Goal: Task Accomplishment & Management: Use online tool/utility

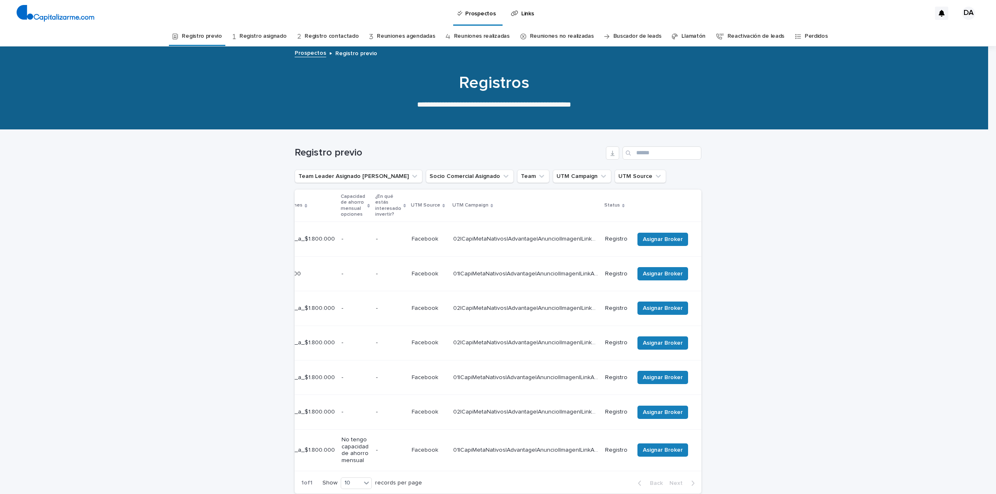
scroll to position [0, 308]
click at [659, 235] on span "Asignar Broker" at bounding box center [663, 239] width 40 height 8
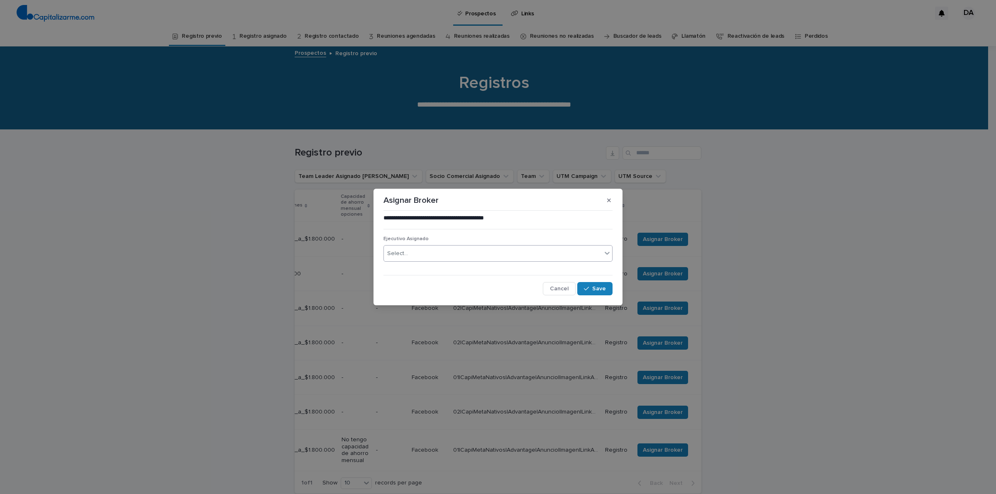
click at [444, 252] on div "Select..." at bounding box center [493, 254] width 218 height 14
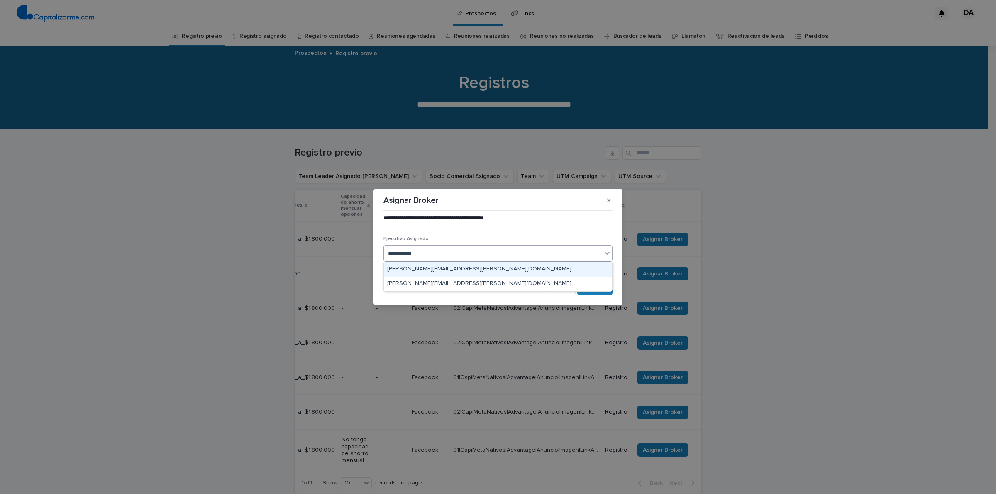
type input "**********"
click at [472, 268] on div "[PERSON_NAME][EMAIL_ADDRESS][PERSON_NAME][DOMAIN_NAME]" at bounding box center [498, 269] width 228 height 15
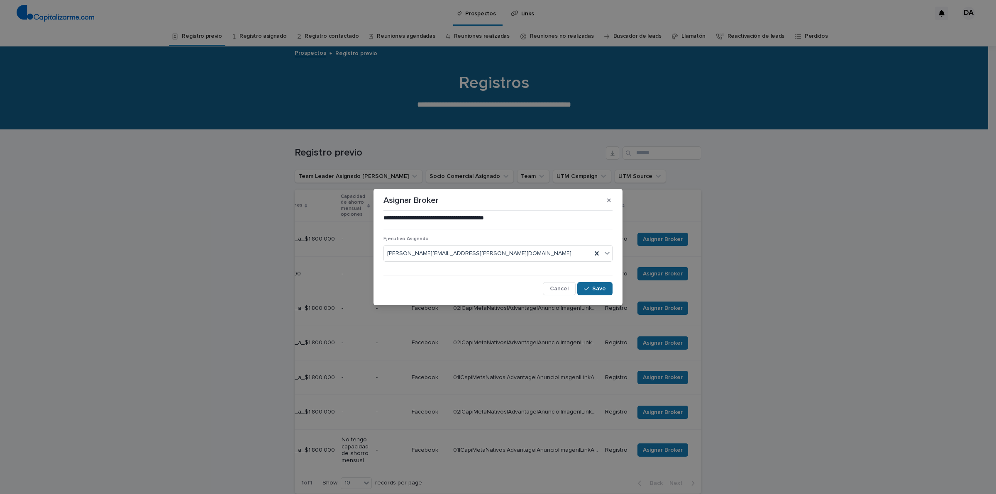
click at [594, 289] on span "Save" at bounding box center [599, 289] width 14 height 6
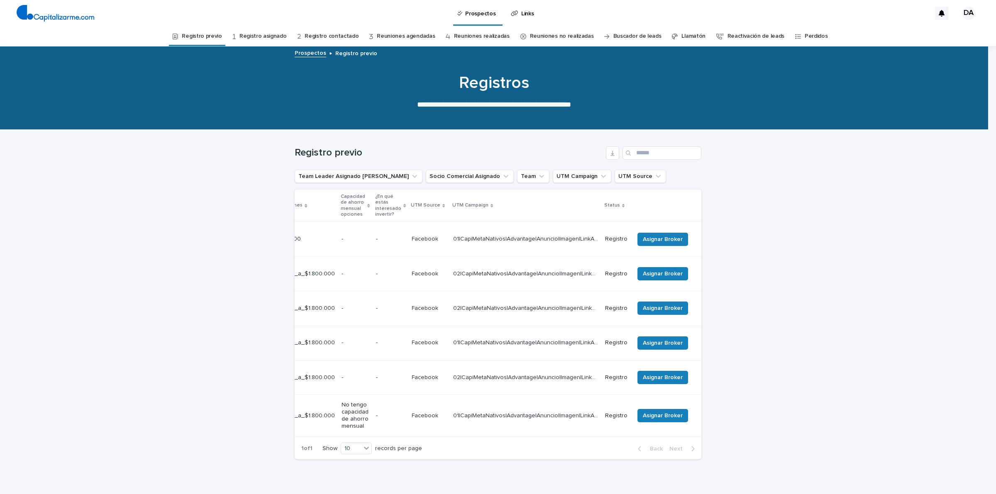
scroll to position [0, 300]
click at [662, 235] on span "Asignar Broker" at bounding box center [663, 239] width 40 height 8
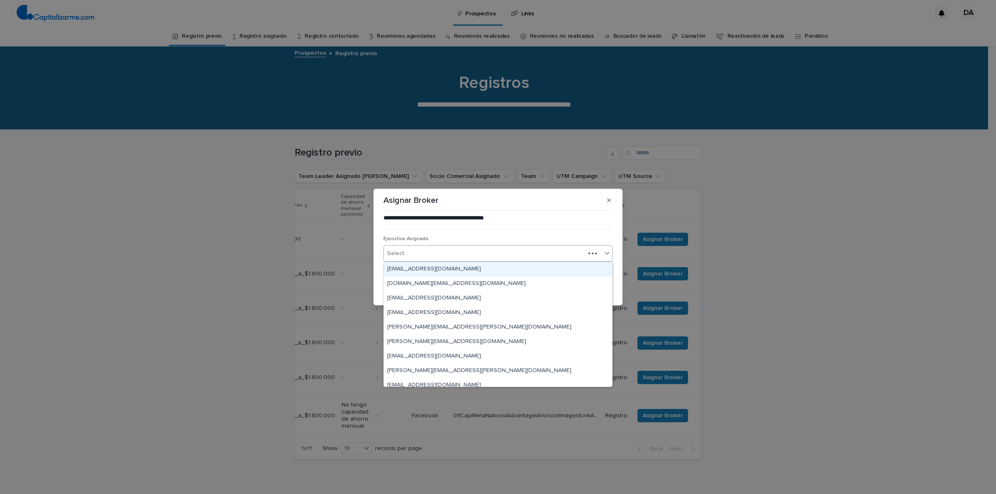
click at [510, 252] on div "Select..." at bounding box center [484, 254] width 201 height 14
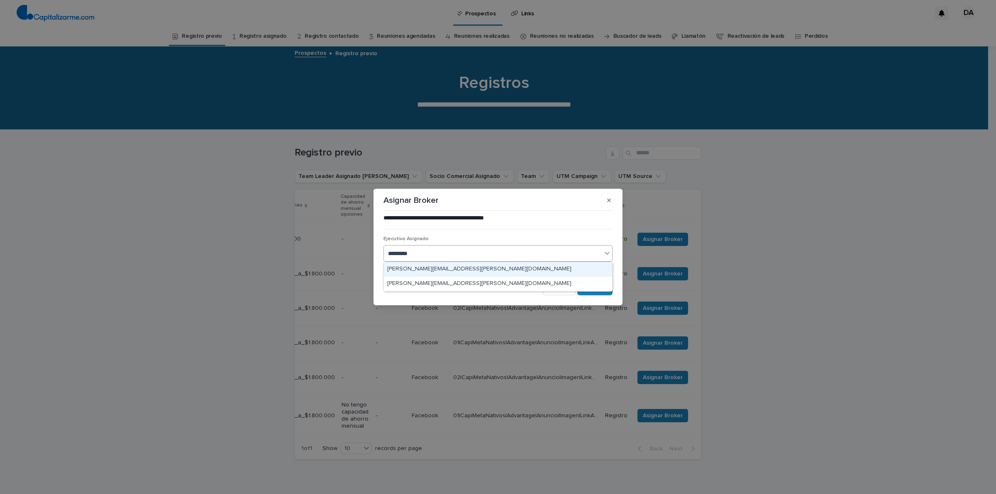
type input "**********"
click at [469, 268] on div "[PERSON_NAME][EMAIL_ADDRESS][PERSON_NAME][DOMAIN_NAME]" at bounding box center [498, 269] width 228 height 15
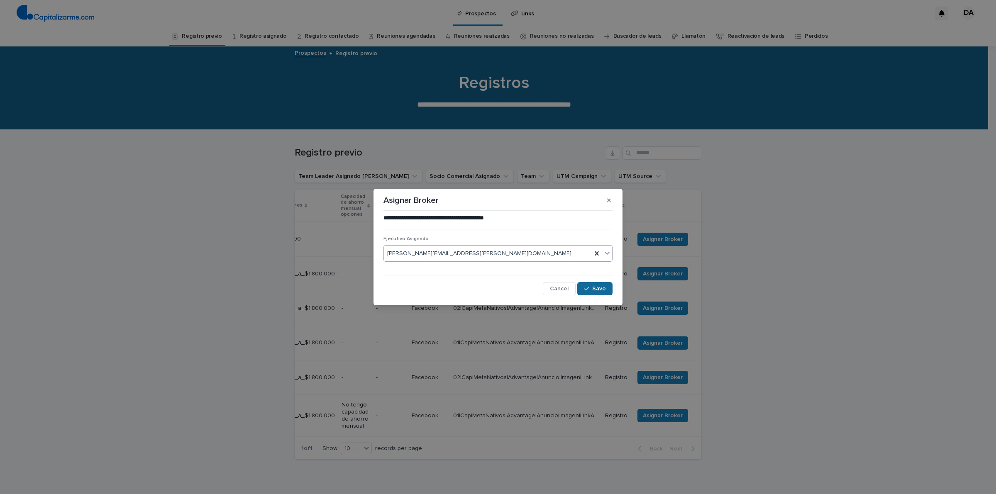
click at [593, 289] on span "Save" at bounding box center [599, 289] width 14 height 6
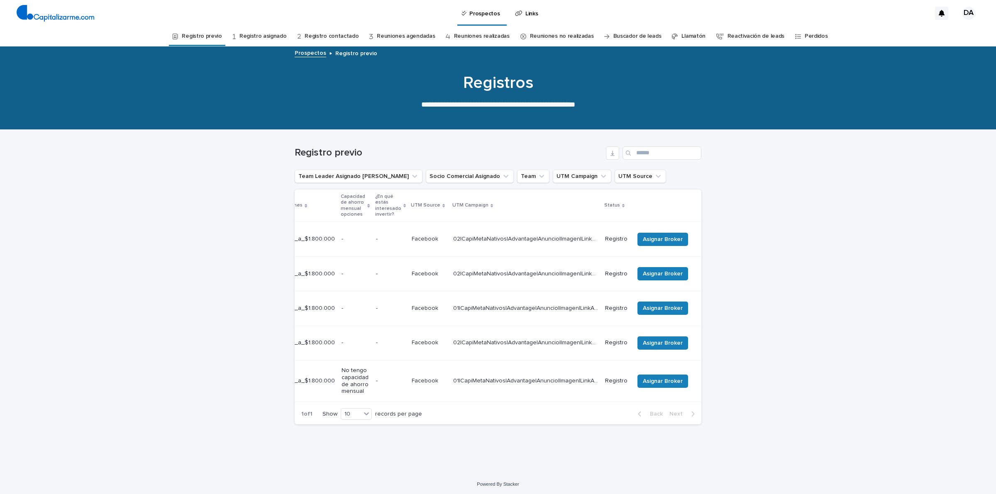
scroll to position [0, 289]
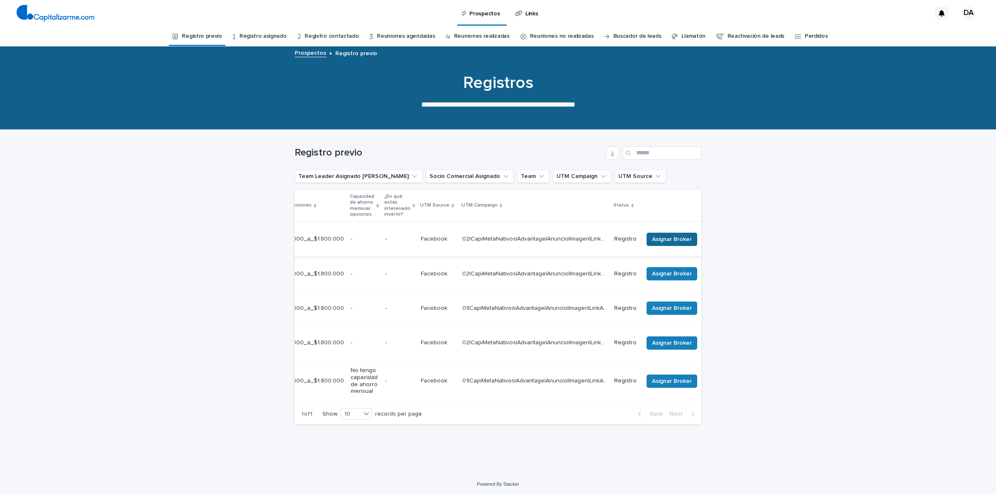
click at [662, 237] on span "Asignar Broker" at bounding box center [672, 239] width 40 height 8
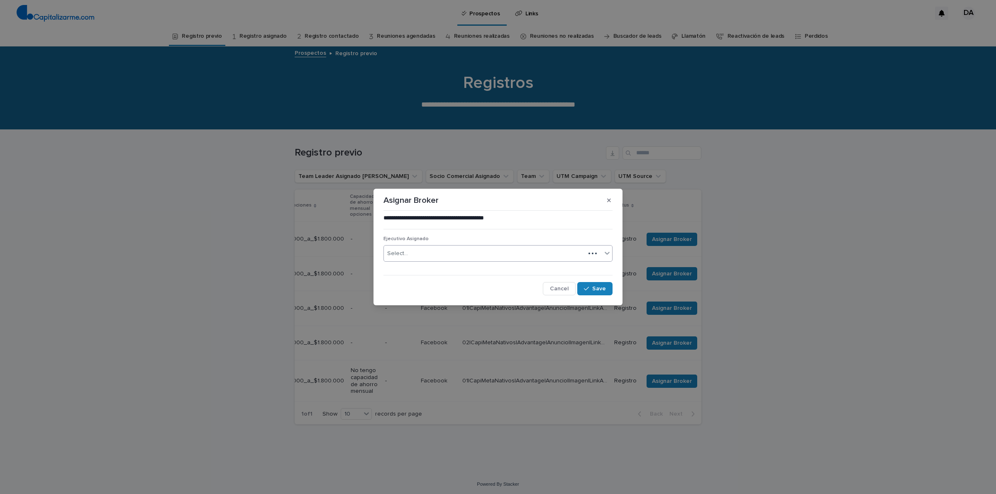
click at [507, 253] on div "Select..." at bounding box center [484, 254] width 201 height 14
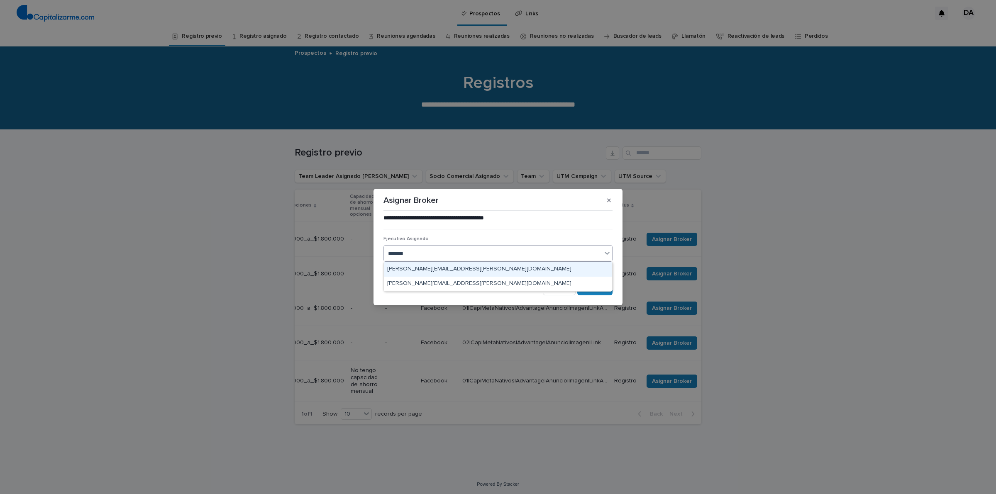
type input "********"
click at [510, 268] on div "[PERSON_NAME][EMAIL_ADDRESS][PERSON_NAME][DOMAIN_NAME]" at bounding box center [498, 269] width 228 height 15
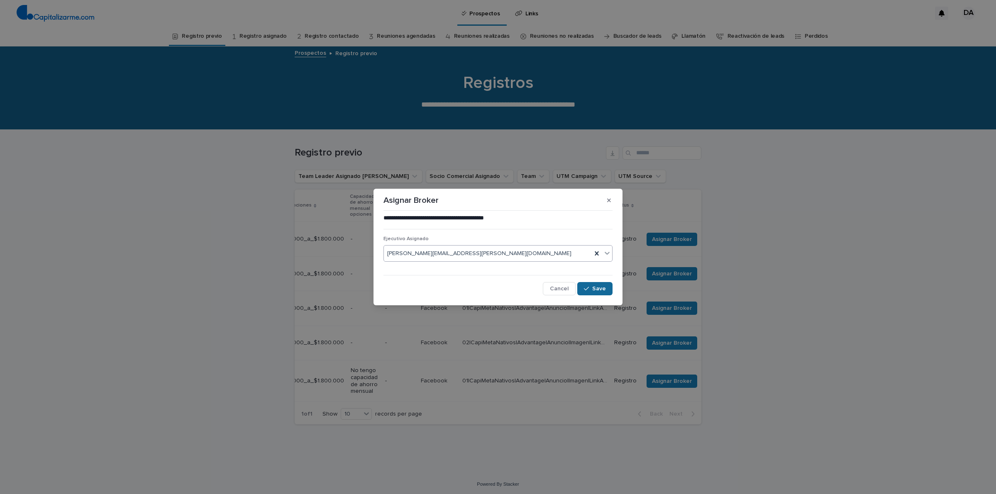
click at [596, 293] on button "Save" at bounding box center [594, 288] width 35 height 13
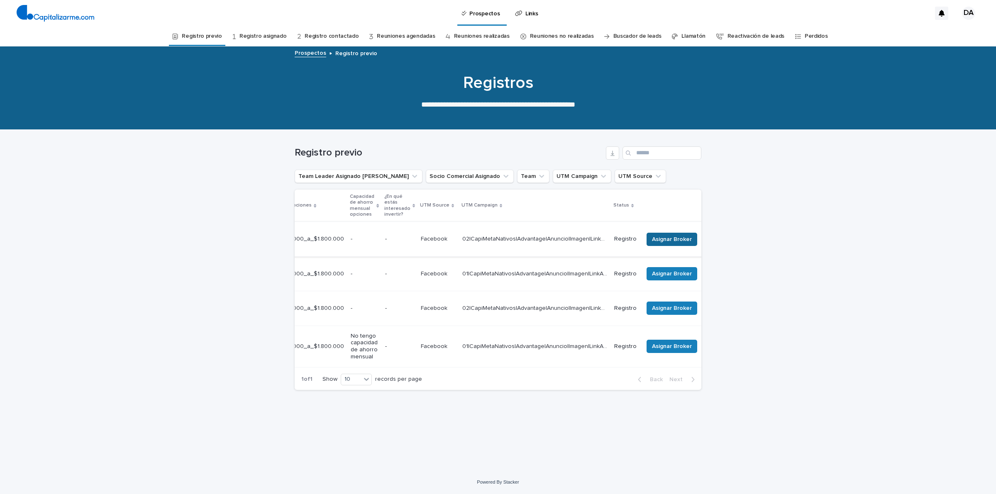
click at [673, 240] on span "Asignar Broker" at bounding box center [672, 239] width 40 height 8
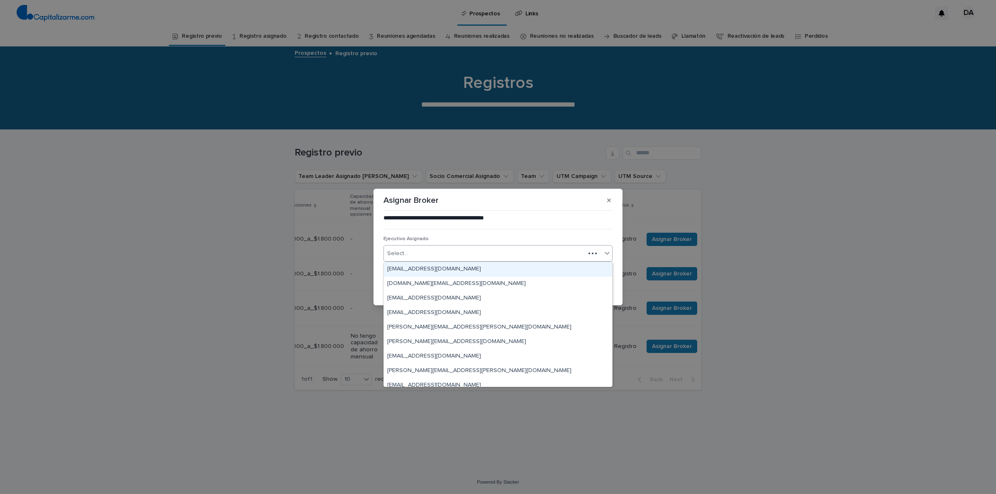
click at [515, 255] on div "Select..." at bounding box center [484, 254] width 201 height 14
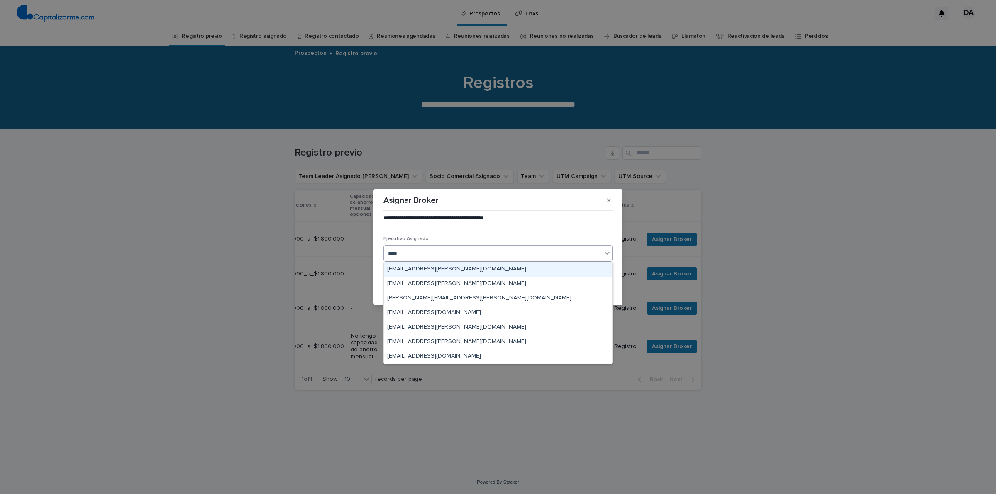
type input "*****"
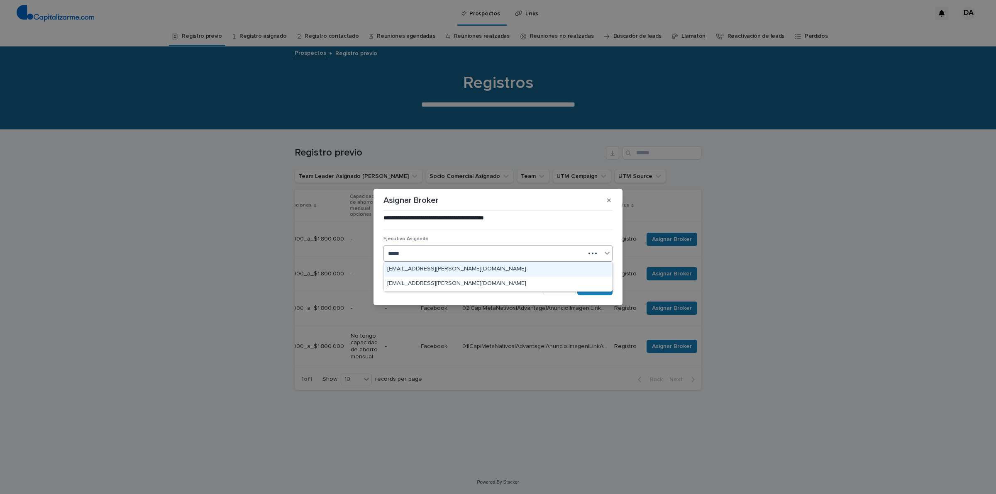
click at [459, 268] on div "[EMAIL_ADDRESS][PERSON_NAME][DOMAIN_NAME]" at bounding box center [498, 269] width 228 height 15
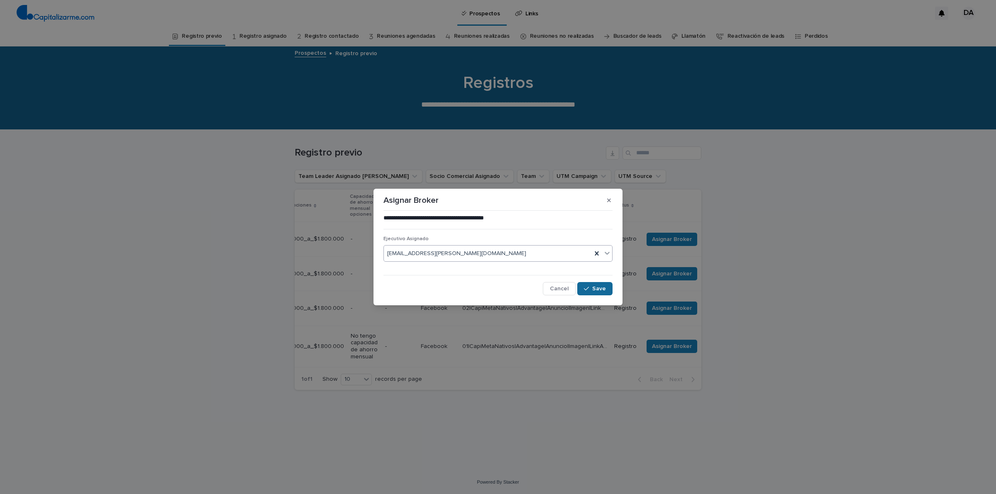
click at [599, 288] on span "Save" at bounding box center [599, 289] width 14 height 6
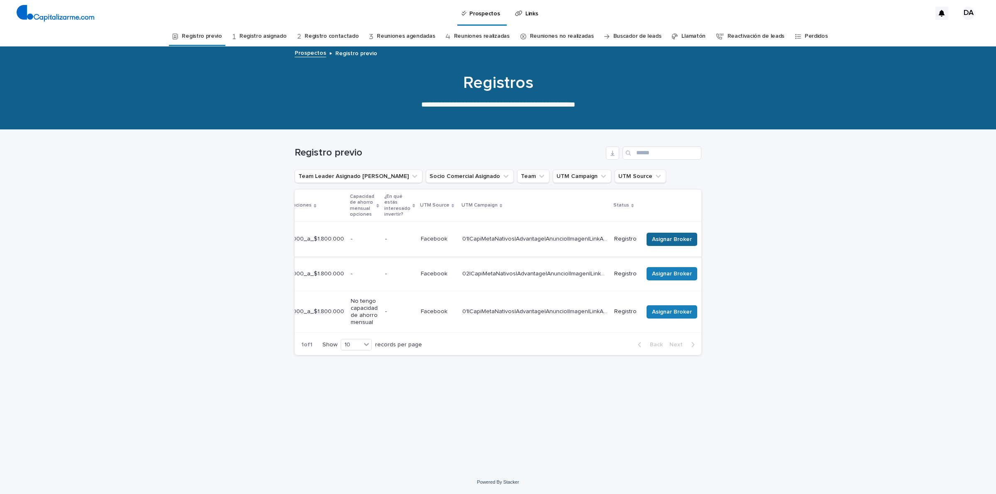
click at [669, 235] on span "Asignar Broker" at bounding box center [672, 239] width 40 height 8
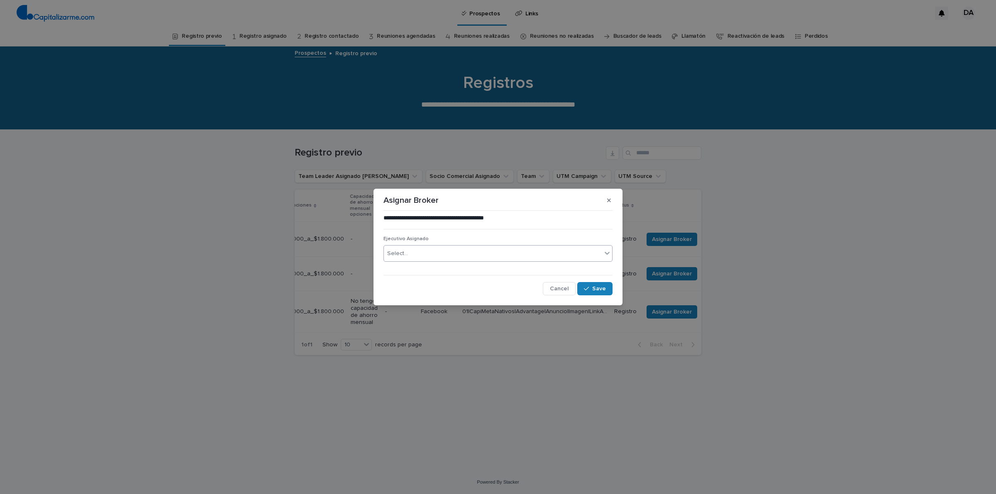
click at [538, 252] on div "Select..." at bounding box center [493, 254] width 218 height 14
type input "******"
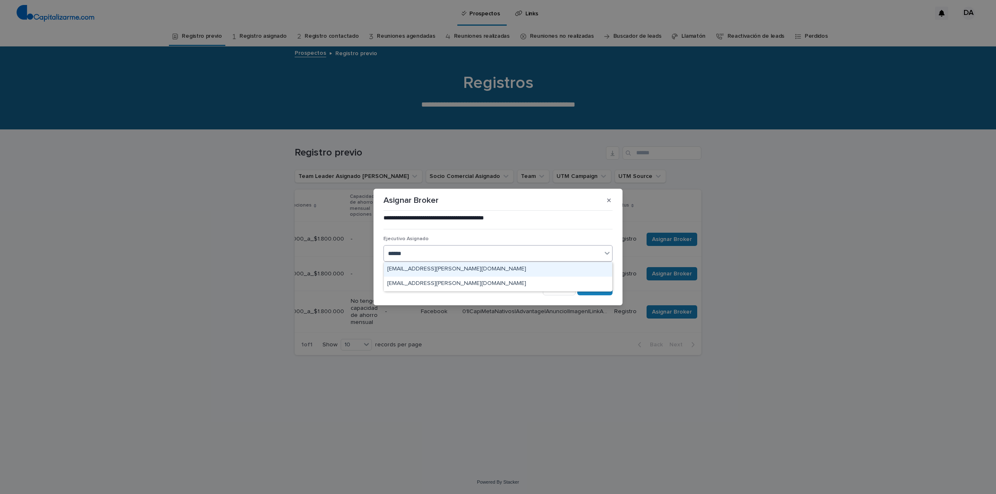
click at [445, 269] on div "[EMAIL_ADDRESS][PERSON_NAME][DOMAIN_NAME]" at bounding box center [498, 269] width 228 height 15
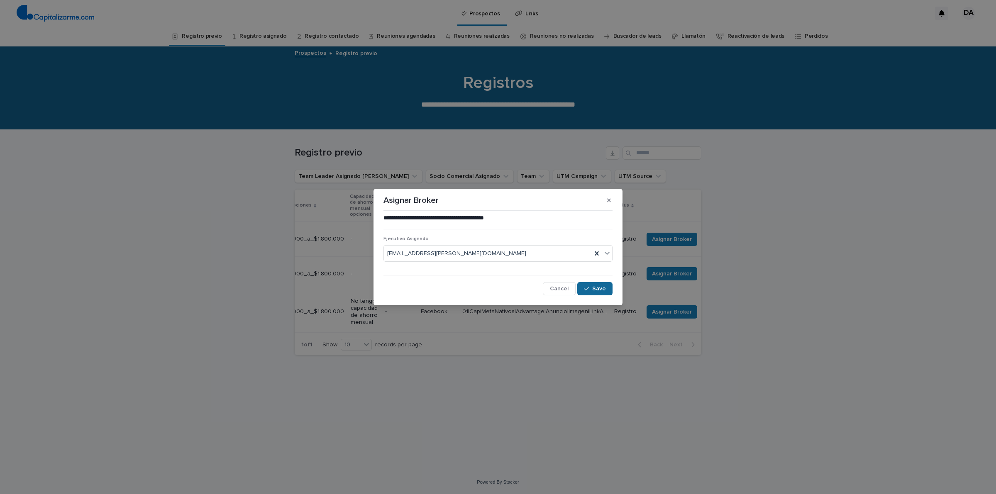
click at [600, 290] on span "Save" at bounding box center [599, 289] width 14 height 6
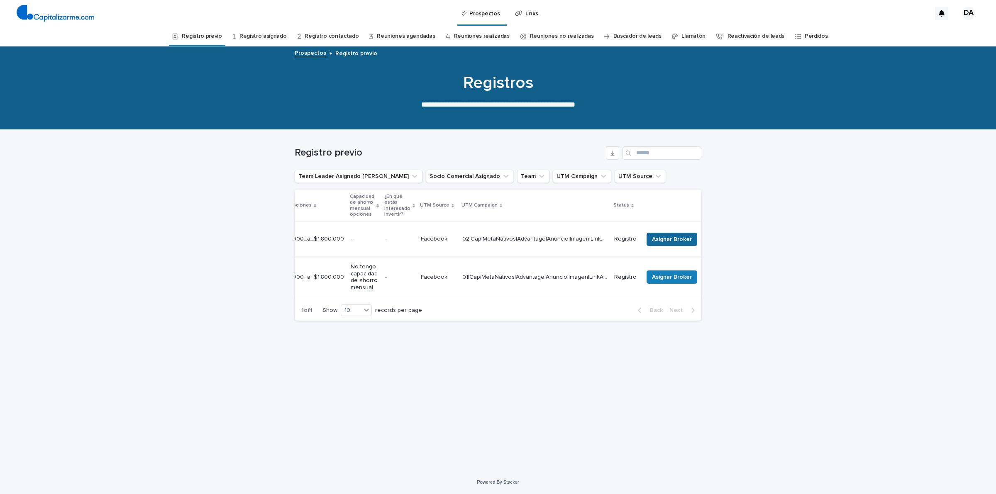
click at [678, 237] on span "Asignar Broker" at bounding box center [672, 239] width 40 height 8
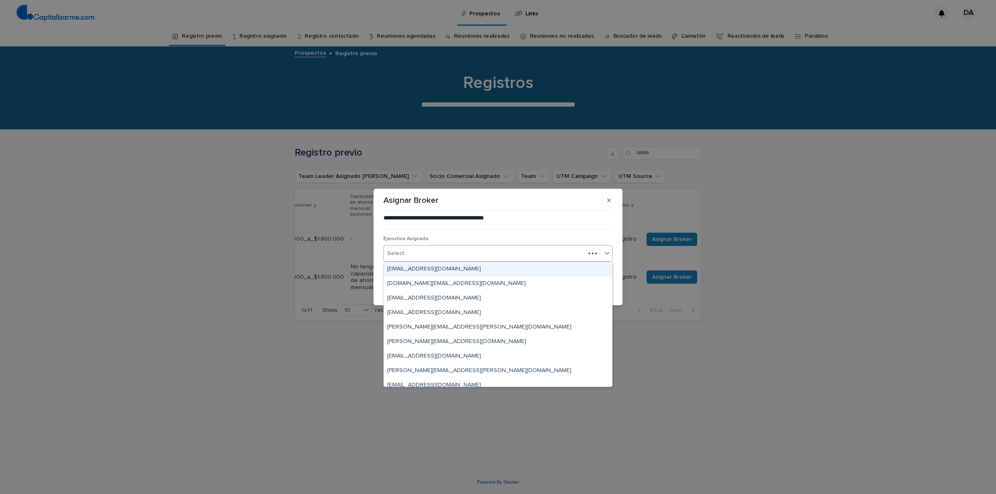
click at [461, 254] on div "Select..." at bounding box center [484, 254] width 201 height 14
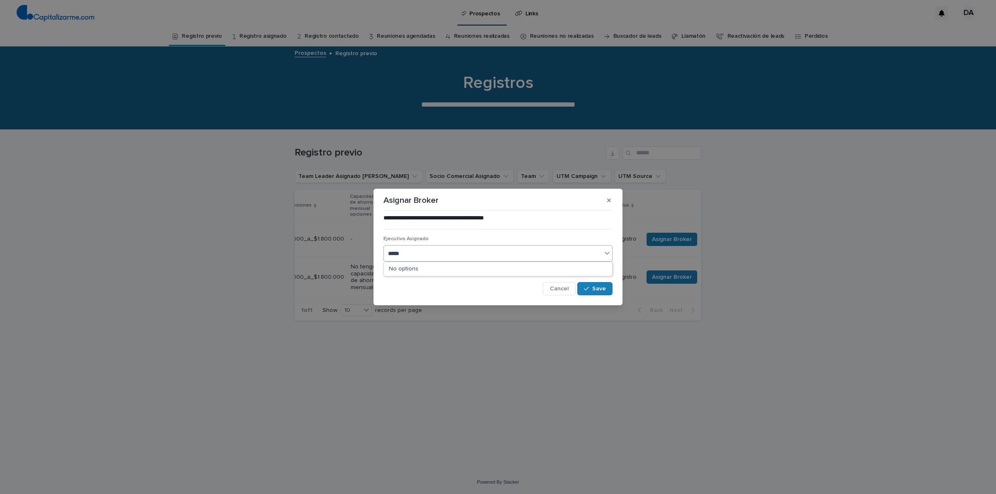
type input "******"
click at [452, 266] on div "[EMAIL_ADDRESS][PERSON_NAME][DOMAIN_NAME]" at bounding box center [498, 269] width 228 height 15
click at [589, 290] on icon "button" at bounding box center [586, 289] width 5 height 6
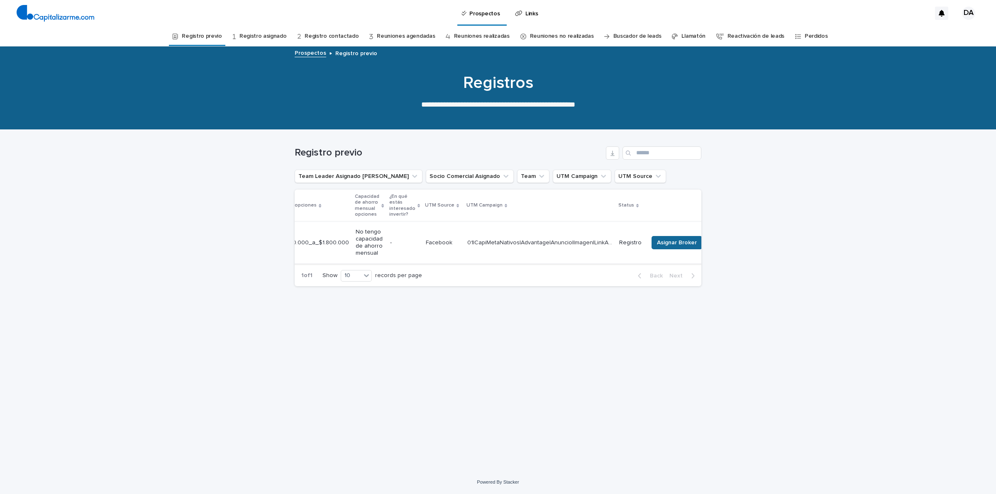
click at [657, 243] on span "Asignar Broker" at bounding box center [677, 243] width 40 height 8
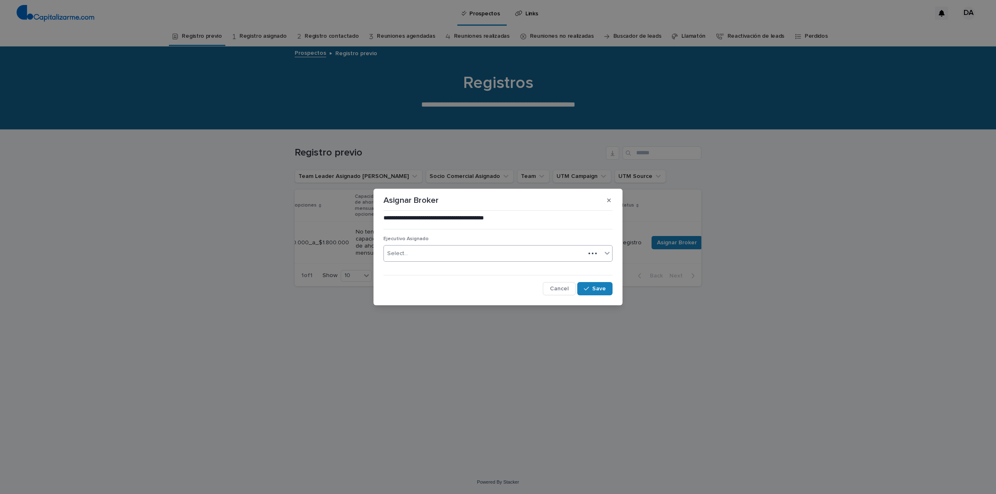
click at [458, 252] on div "Select..." at bounding box center [484, 254] width 201 height 14
type input "*******"
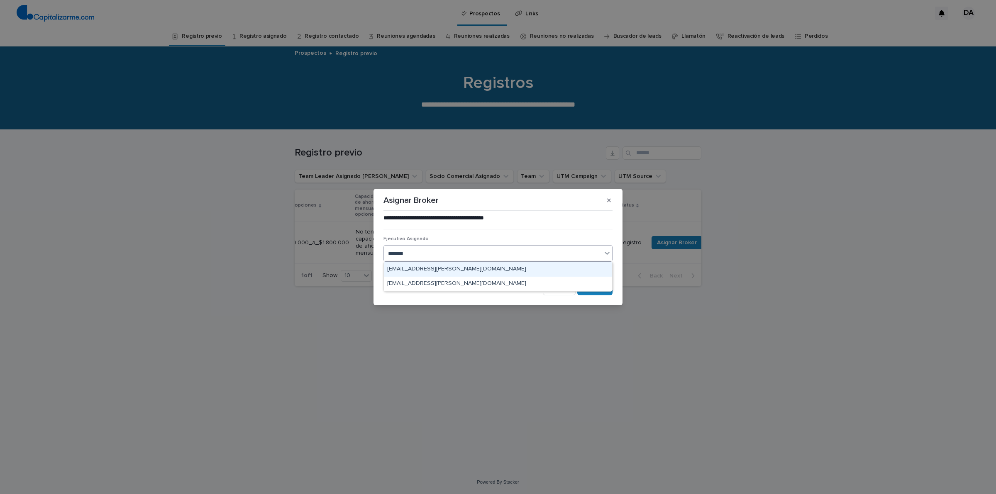
click at [480, 269] on div "[EMAIL_ADDRESS][PERSON_NAME][DOMAIN_NAME]" at bounding box center [498, 269] width 228 height 15
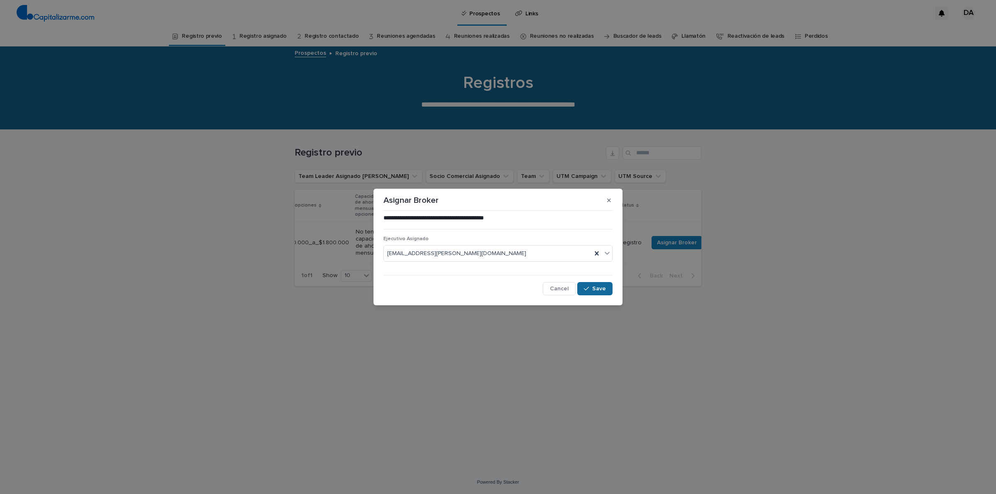
click at [598, 290] on span "Save" at bounding box center [599, 289] width 14 height 6
